Goal: Task Accomplishment & Management: Use online tool/utility

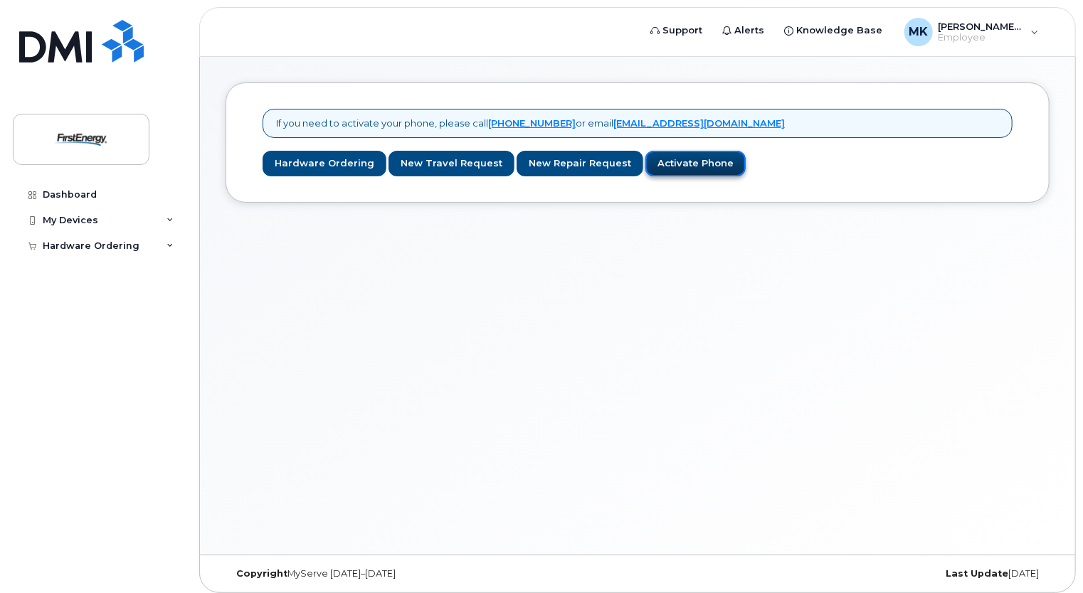
click at [677, 167] on link "Activate Phone" at bounding box center [695, 164] width 100 height 26
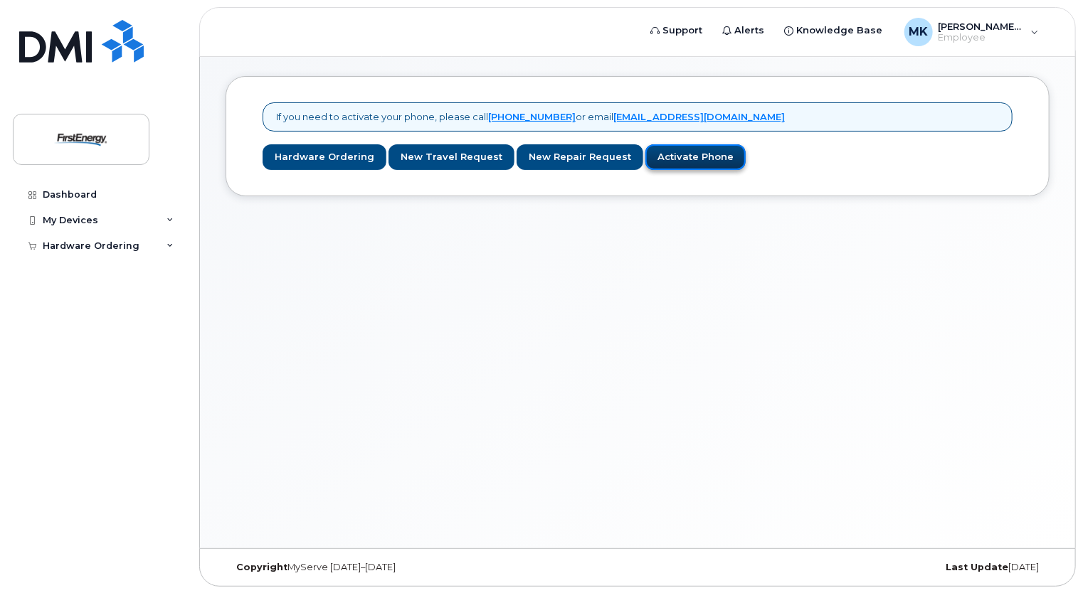
click at [682, 152] on link "Activate Phone" at bounding box center [695, 157] width 100 height 26
click at [660, 164] on link "Activate Phone" at bounding box center [695, 157] width 100 height 26
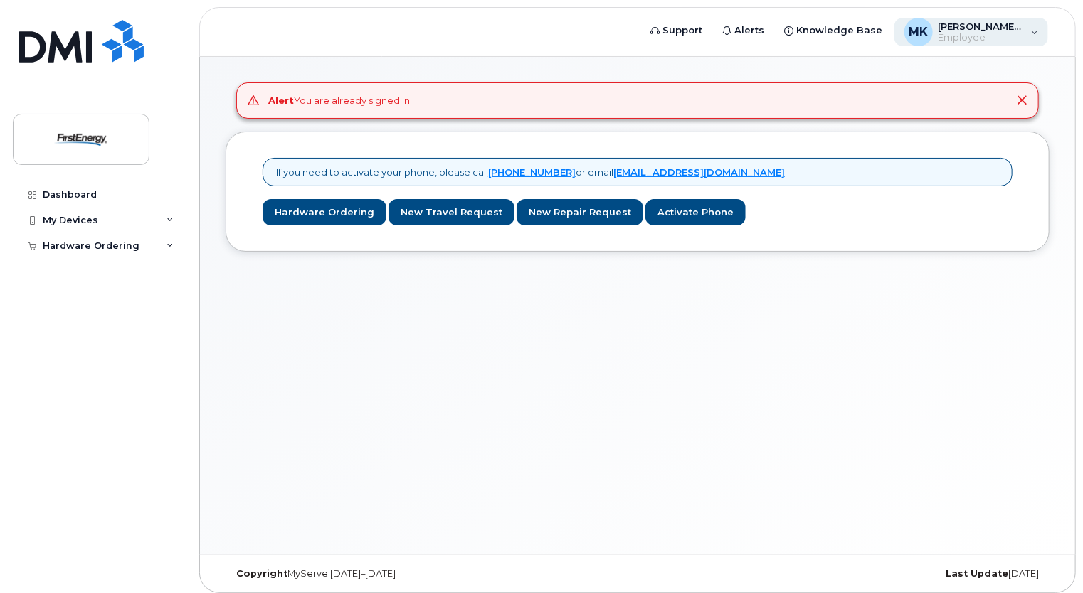
click at [973, 32] on span "Employee" at bounding box center [981, 37] width 85 height 11
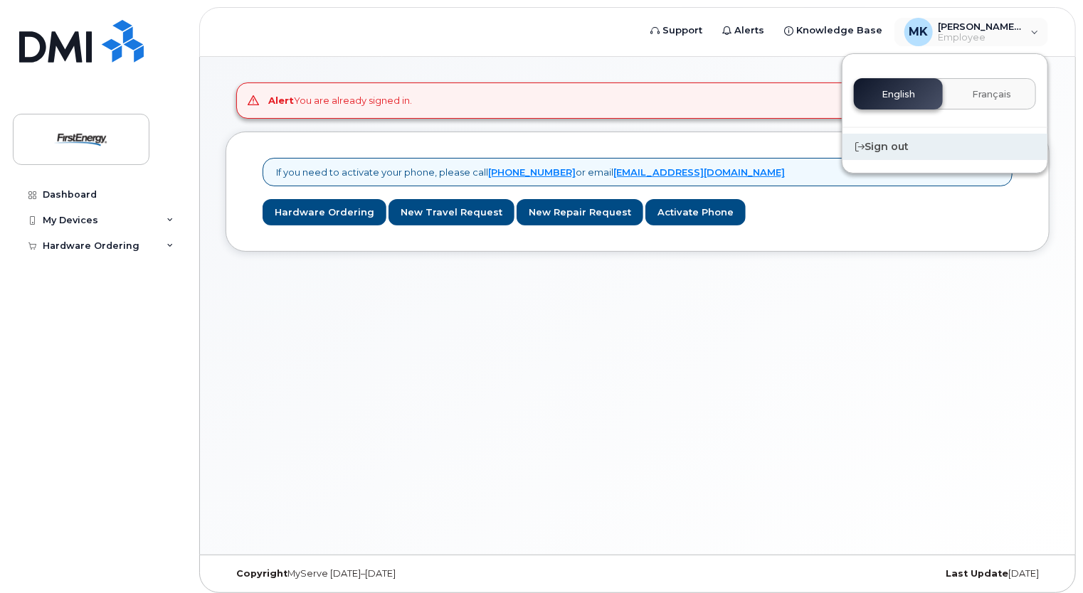
click at [925, 152] on div "Sign out" at bounding box center [945, 147] width 205 height 26
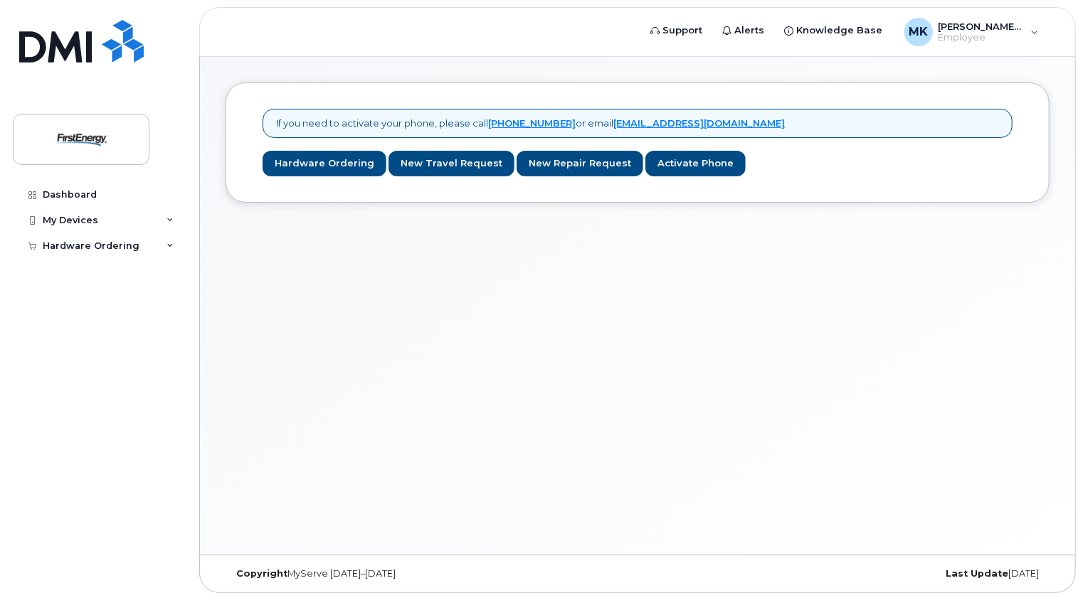
click at [598, 256] on div "If you need to activate your phone, please call [PHONE_NUMBER] or email [EMAIL_…" at bounding box center [637, 306] width 875 height 498
